Goal: Transaction & Acquisition: Purchase product/service

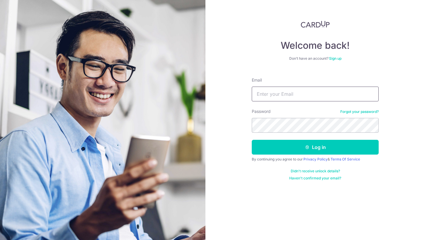
type input "jason@fitpound.sg"
click at [252, 140] on button "Log in" at bounding box center [315, 147] width 127 height 15
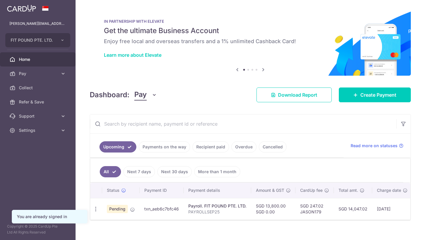
scroll to position [9, 0]
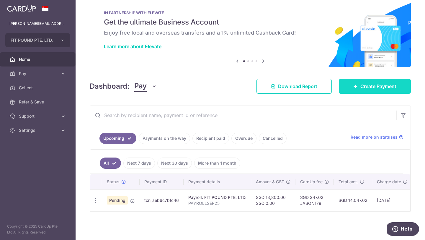
click at [366, 88] on span "Create Payment" at bounding box center [379, 86] width 36 height 7
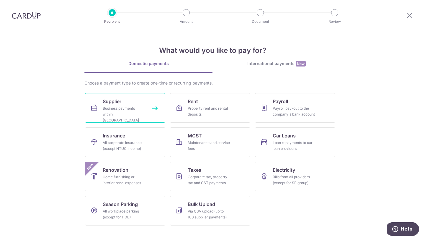
click at [124, 112] on div "Business payments within Singapore" at bounding box center [124, 114] width 43 height 18
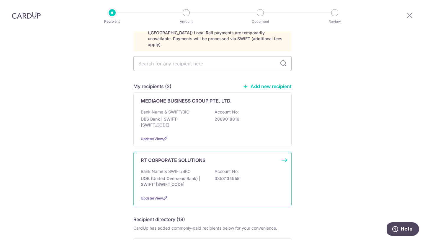
scroll to position [47, 0]
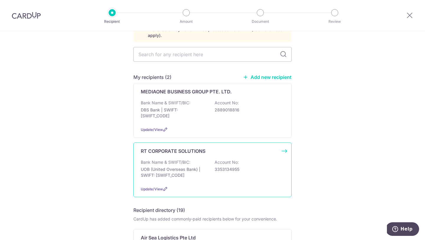
click at [171, 170] on p "UOB (United Overseas Bank) | SWIFT: UOVBSGSGXXX" at bounding box center [174, 172] width 66 height 12
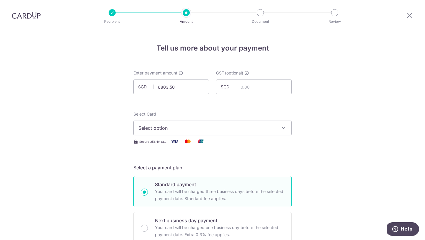
type input "6,803.50"
click at [149, 130] on span "Select option" at bounding box center [208, 127] width 138 height 7
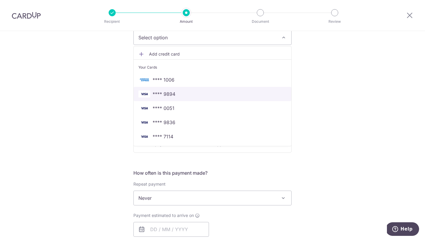
scroll to position [92, 0]
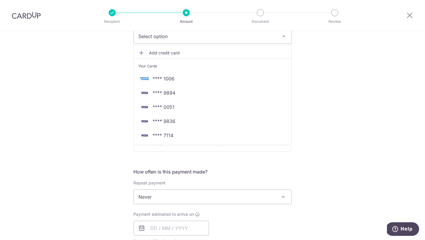
click at [180, 143] on ul "Add credit card Your Cards **** 1006 **** 9894 **** 0051 **** 9836 **** 7114" at bounding box center [213, 95] width 158 height 100
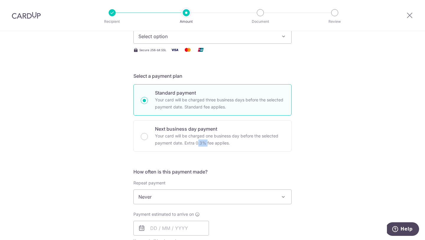
click at [180, 143] on p "Your card will be charged one business day before the selected payment date. Ex…" at bounding box center [219, 139] width 129 height 14
click at [148, 140] on input "Next business day payment Your card will be charged one business day before the…" at bounding box center [144, 136] width 7 height 7
radio input "false"
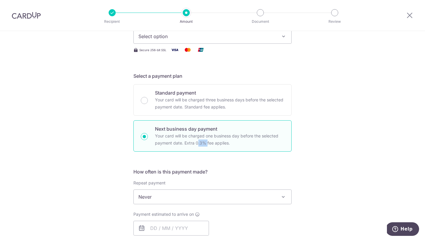
click at [180, 143] on p "Your card will be charged one business day before the selected payment date. Ex…" at bounding box center [219, 139] width 129 height 14
click at [148, 140] on input "Next business day payment Your card will be charged one business day before the…" at bounding box center [144, 136] width 7 height 7
radio input "true"
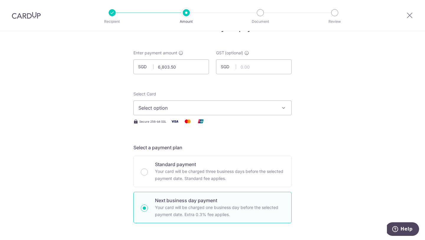
scroll to position [40, 0]
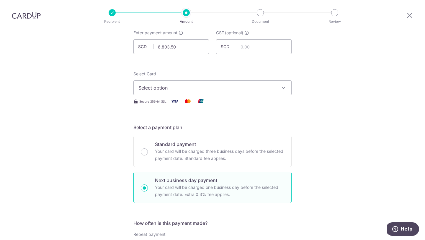
click at [201, 90] on span "Select option" at bounding box center [208, 87] width 138 height 7
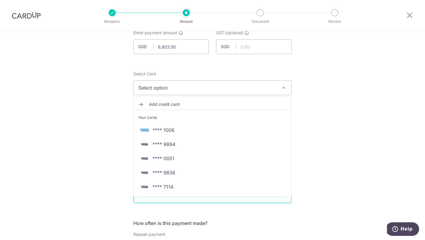
click at [170, 103] on span "Add credit card" at bounding box center [218, 104] width 138 height 6
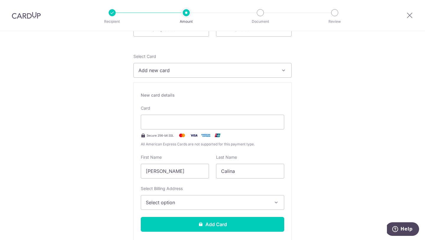
scroll to position [62, 0]
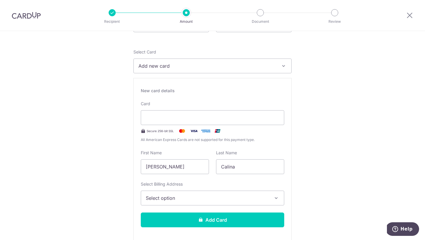
click at [240, 65] on span "Add new card" at bounding box center [208, 65] width 138 height 7
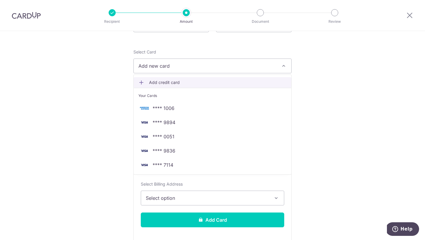
click at [212, 78] on link "Add credit card" at bounding box center [213, 82] width 158 height 11
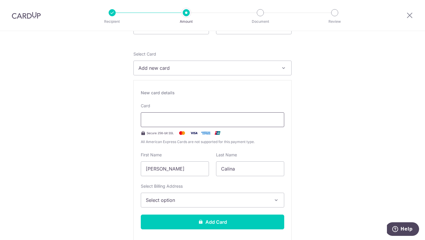
scroll to position [71, 0]
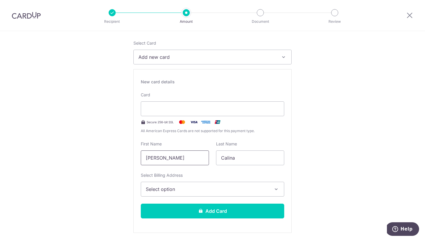
click at [188, 154] on input "[PERSON_NAME]" at bounding box center [175, 157] width 68 height 15
drag, startPoint x: 187, startPoint y: 158, endPoint x: 163, endPoint y: 159, distance: 23.9
click at [162, 159] on input "[PERSON_NAME]" at bounding box center [175, 157] width 68 height 15
type input "Jason"
click at [173, 189] on span "Select option" at bounding box center [207, 189] width 123 height 7
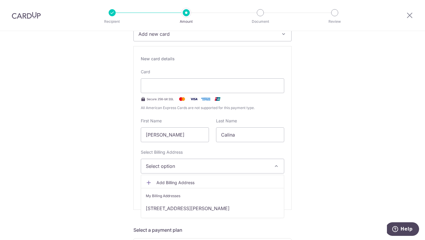
scroll to position [100, 0]
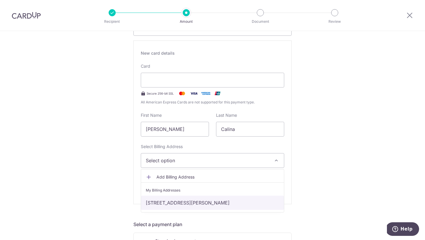
click at [173, 203] on link "70 Shenton Way, #27-15 Eon Shenton, Singapore, Singapore-079118" at bounding box center [212, 203] width 143 height 14
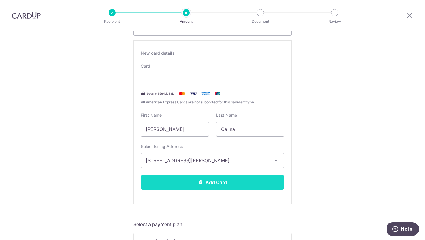
click at [184, 187] on button "Add Card" at bounding box center [213, 182] width 144 height 15
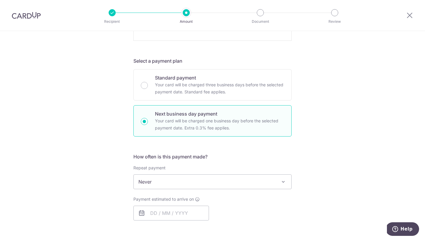
scroll to position [263, 0]
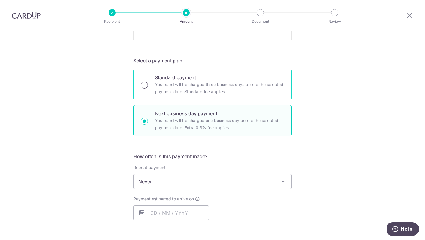
click at [146, 84] on input "Standard payment Your card will be charged three business days before the selec…" at bounding box center [144, 85] width 7 height 7
radio input "true"
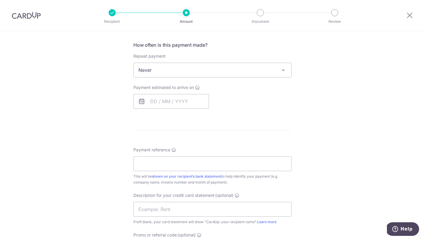
scroll to position [212, 0]
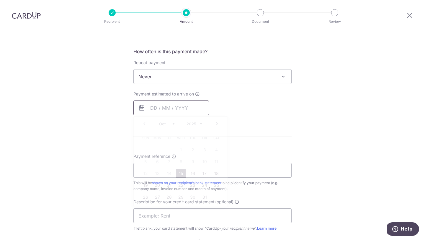
click at [164, 115] on input "text" at bounding box center [172, 107] width 76 height 15
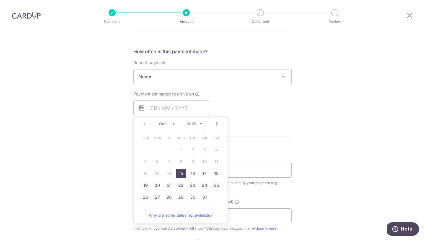
click at [181, 173] on link "15" at bounding box center [180, 173] width 9 height 9
type input "[DATE]"
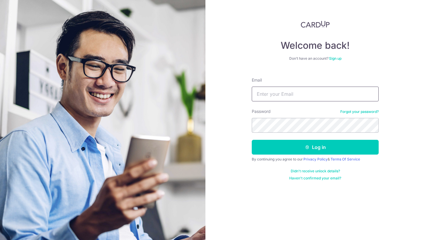
click at [271, 97] on input "Email" at bounding box center [315, 94] width 127 height 15
type input "[PERSON_NAME][EMAIL_ADDRESS][DOMAIN_NAME]"
click at [252, 140] on button "Log in" at bounding box center [315, 147] width 127 height 15
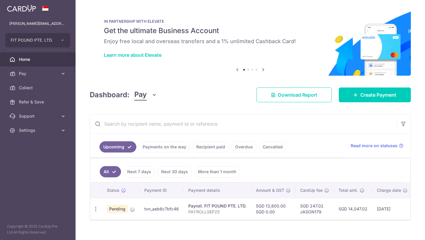
scroll to position [9, 0]
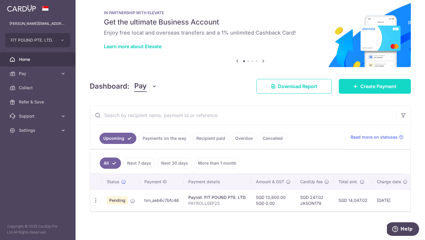
click at [365, 89] on span "Create Payment" at bounding box center [379, 86] width 36 height 7
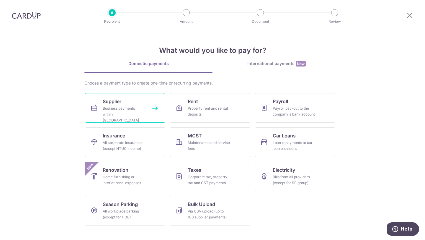
click at [152, 108] on link "Supplier Business payments within Singapore" at bounding box center [125, 108] width 80 height 30
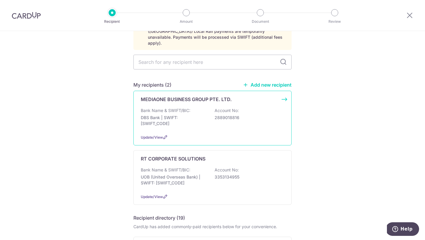
scroll to position [45, 0]
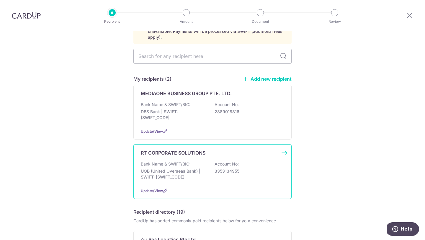
click at [284, 144] on div "RT CORPORATE SOLUTIONS Bank Name & SWIFT/BIC: UOB (United Overseas Bank) | SWIF…" at bounding box center [213, 171] width 158 height 55
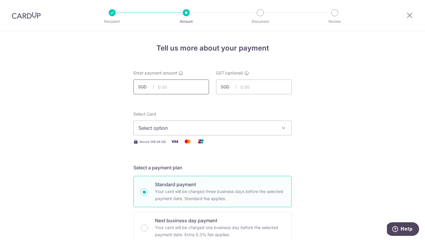
click at [176, 92] on input "text" at bounding box center [172, 86] width 76 height 15
type input "6,703.50"
click at [150, 130] on span "Select option" at bounding box center [208, 127] width 138 height 7
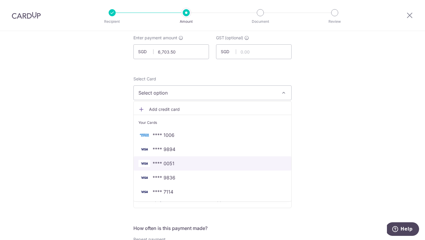
scroll to position [37, 0]
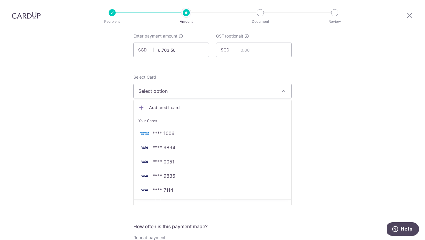
click at [168, 107] on span "Add credit card" at bounding box center [218, 108] width 138 height 6
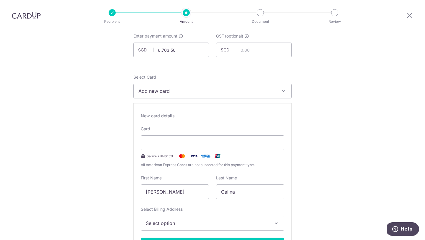
click at [178, 151] on div "Card Secure 256-bit SSL All American Express Cards are not supported for this p…" at bounding box center [213, 147] width 144 height 42
click at [170, 134] on div "Card Secure 256-bit SSL All American Express Cards are not supported for this p…" at bounding box center [213, 147] width 144 height 42
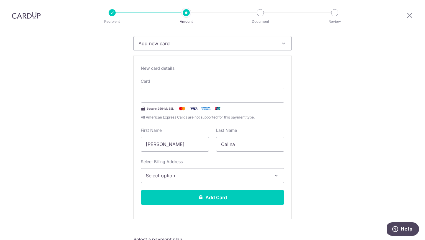
scroll to position [94, 0]
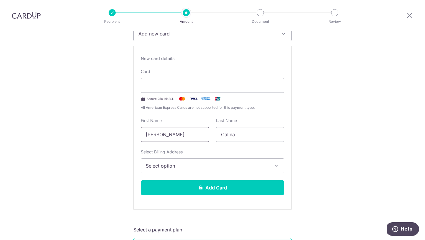
drag, startPoint x: 187, startPoint y: 135, endPoint x: 162, endPoint y: 135, distance: 25.7
click at [161, 135] on input "[PERSON_NAME]" at bounding box center [175, 134] width 68 height 15
type input "Jason"
click at [170, 165] on span "Select option" at bounding box center [207, 165] width 123 height 7
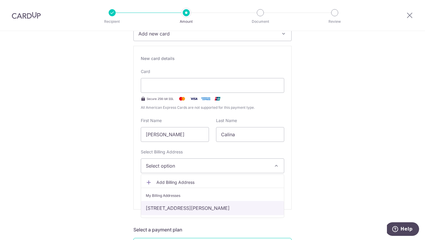
click at [176, 202] on link "[STREET_ADDRESS][PERSON_NAME]" at bounding box center [212, 208] width 143 height 14
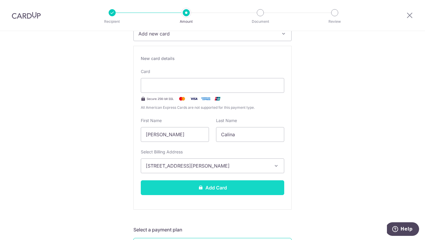
click at [185, 194] on button "Add Card" at bounding box center [213, 187] width 144 height 15
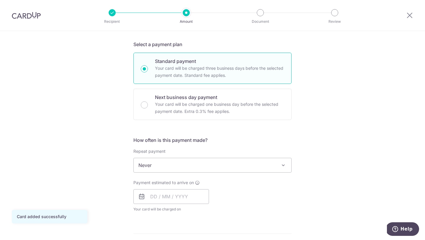
scroll to position [125, 0]
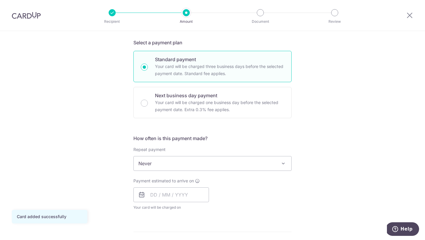
click at [183, 165] on span "Never" at bounding box center [213, 163] width 158 height 14
click at [162, 204] on div "Payment estimated to arrive on Your card will be charged on for the first payme…" at bounding box center [172, 194] width 76 height 32
click at [162, 199] on input "text" at bounding box center [172, 194] width 76 height 15
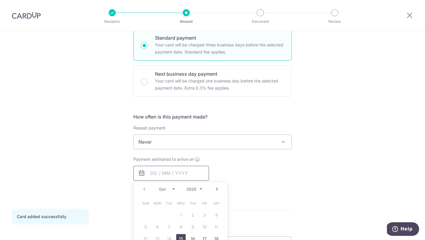
scroll to position [149, 0]
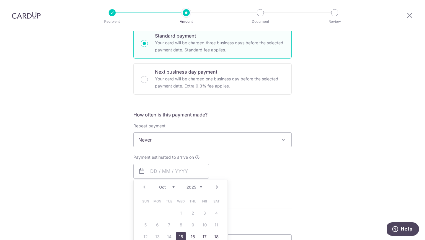
click at [181, 234] on link "15" at bounding box center [180, 236] width 9 height 9
type input "[DATE]"
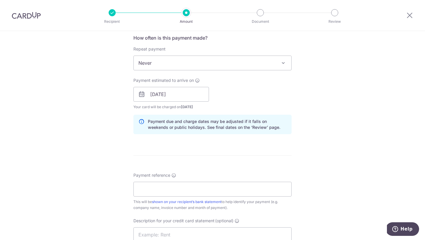
scroll to position [232, 0]
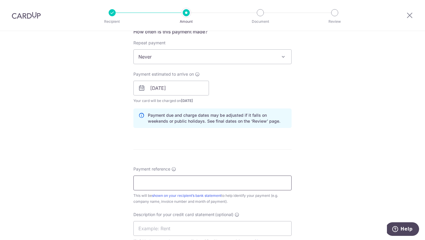
click at [163, 182] on input "Payment reference" at bounding box center [213, 182] width 158 height 15
type input "FIT POUND PTE LTD"
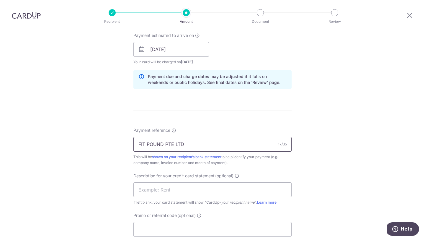
scroll to position [276, 0]
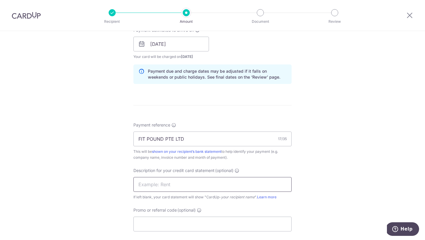
click at [158, 187] on input "text" at bounding box center [213, 184] width 158 height 15
click at [143, 184] on input "text" at bounding box center [213, 184] width 158 height 15
click at [141, 186] on input "text" at bounding box center [213, 184] width 158 height 15
click at [104, 163] on div "Tell us more about your payment Enter payment amount SGD 6,703.50 6703.50 GST (…" at bounding box center [212, 54] width 425 height 598
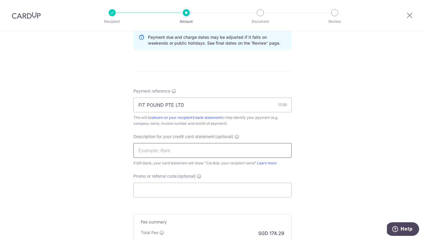
scroll to position [310, 0]
click at [177, 149] on input "text" at bounding box center [213, 149] width 158 height 15
click at [151, 195] on input "Promo or referral code (optional)" at bounding box center [213, 189] width 158 height 15
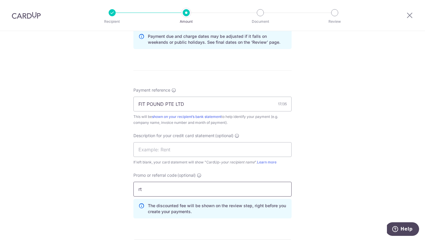
type input "r"
type input "RTCORP"
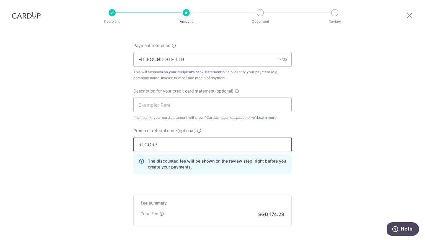
scroll to position [401, 0]
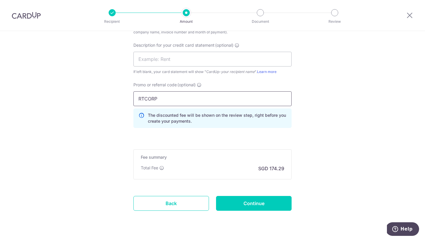
drag, startPoint x: 163, startPoint y: 98, endPoint x: 116, endPoint y: 99, distance: 46.7
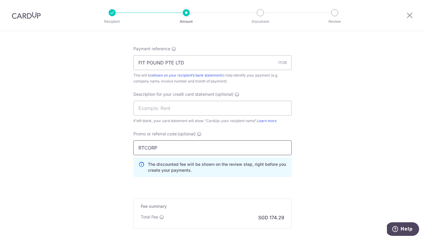
scroll to position [351, 0]
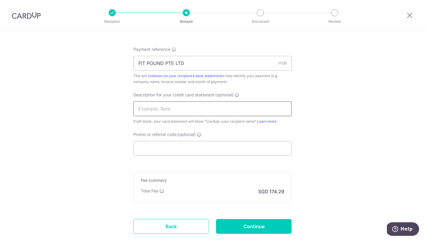
click at [150, 107] on input "text" at bounding box center [213, 108] width 158 height 15
type input "RTCORPSEC"
click at [149, 144] on input "Promo or referral code (optional)" at bounding box center [213, 148] width 158 height 15
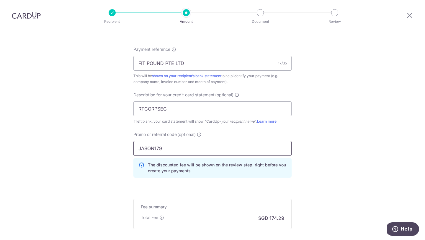
type input "JASON179"
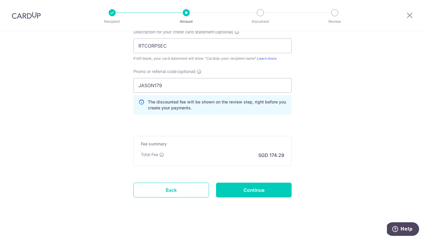
scroll to position [416, 0]
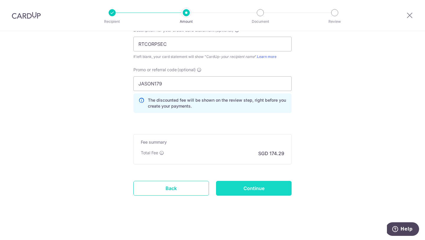
click at [239, 192] on input "Continue" at bounding box center [254, 188] width 76 height 15
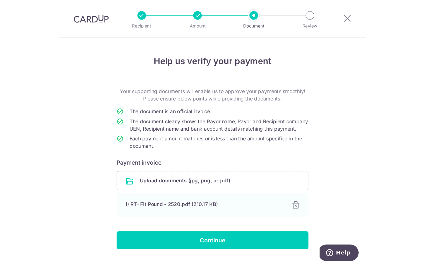
scroll to position [20, 0]
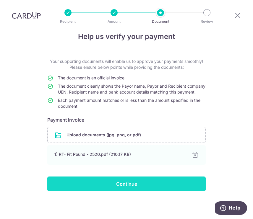
click at [127, 184] on input "Continue" at bounding box center [126, 184] width 158 height 15
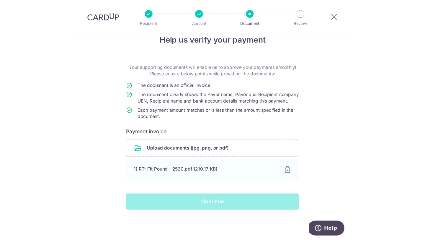
scroll to position [0, 0]
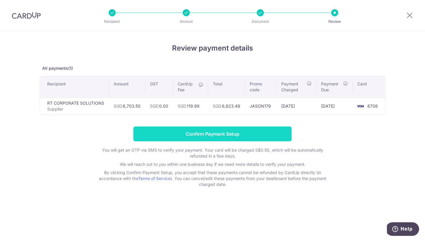
click at [207, 134] on input "Confirm Payment Setup" at bounding box center [213, 133] width 158 height 15
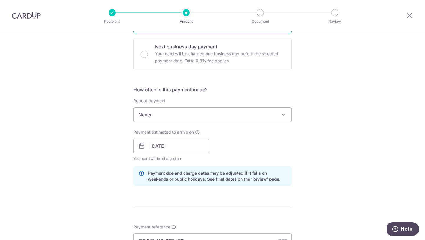
scroll to position [200, 0]
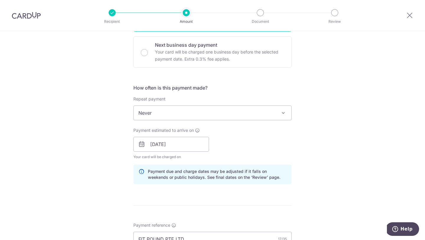
click at [187, 115] on span "Never" at bounding box center [213, 113] width 158 height 14
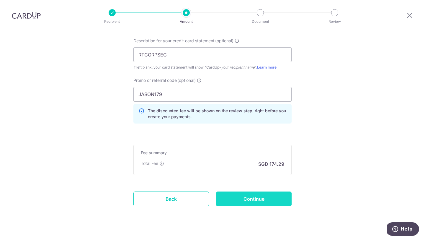
scroll to position [425, 0]
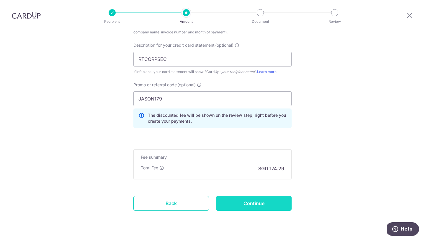
click at [247, 199] on input "Continue" at bounding box center [254, 203] width 76 height 15
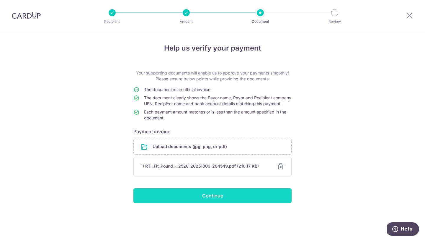
click at [222, 203] on input "Continue" at bounding box center [213, 195] width 158 height 15
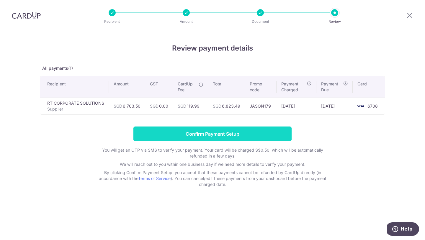
click at [212, 135] on input "Confirm Payment Setup" at bounding box center [213, 133] width 158 height 15
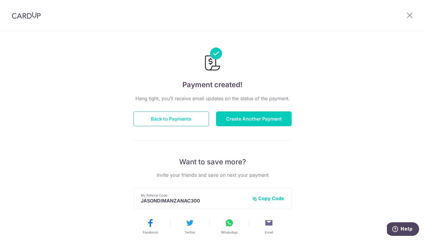
click at [178, 119] on button "Back to Payments" at bounding box center [172, 118] width 76 height 15
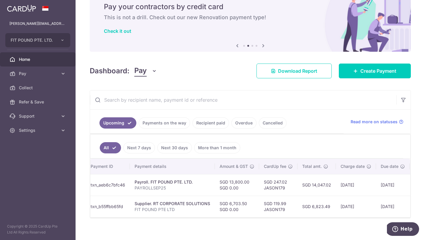
scroll to position [0, 51]
click at [162, 123] on link "Payments on the way" at bounding box center [164, 122] width 51 height 11
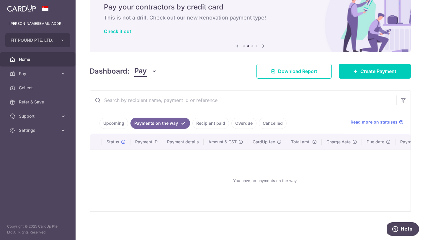
click at [243, 123] on link "Overdue" at bounding box center [244, 123] width 25 height 11
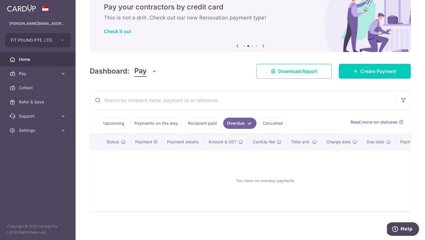
click at [205, 125] on link "Recipient paid" at bounding box center [202, 123] width 37 height 11
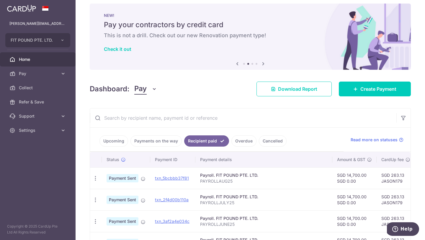
scroll to position [24, 0]
